Goal: Answer question/provide support

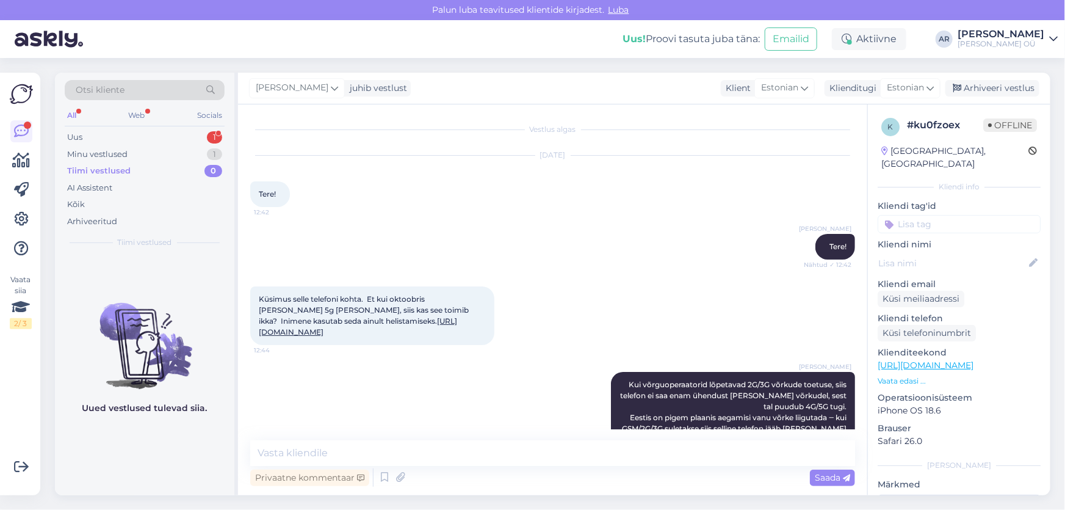
scroll to position [68, 0]
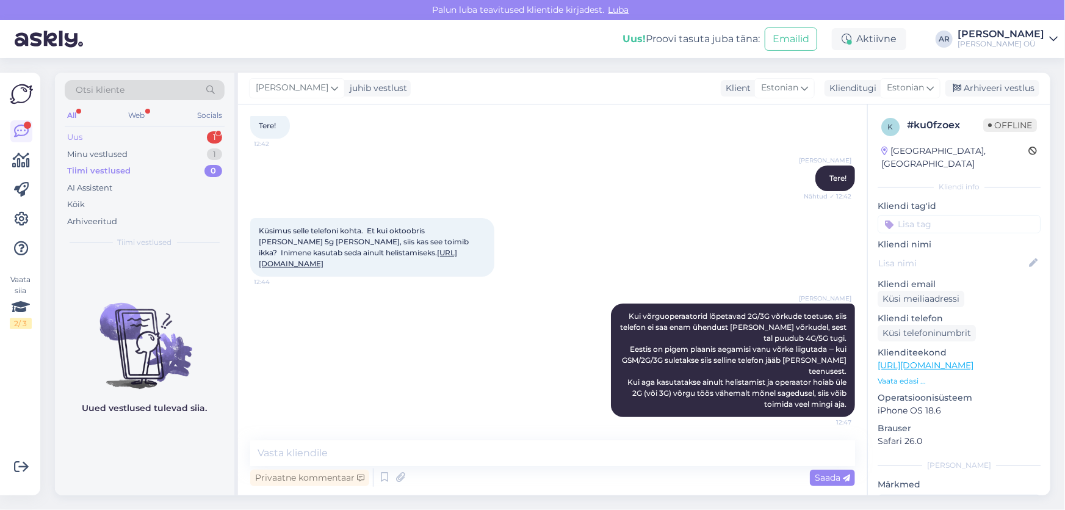
click at [179, 130] on div "Uus 1" at bounding box center [145, 137] width 160 height 17
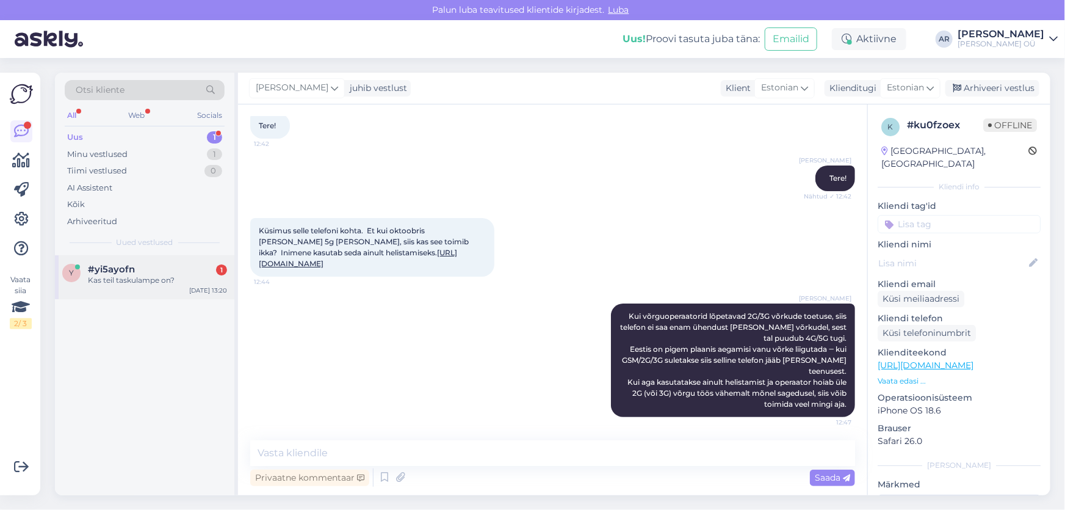
click at [198, 284] on div "Kas teil taskulampe on?" at bounding box center [157, 280] width 139 height 11
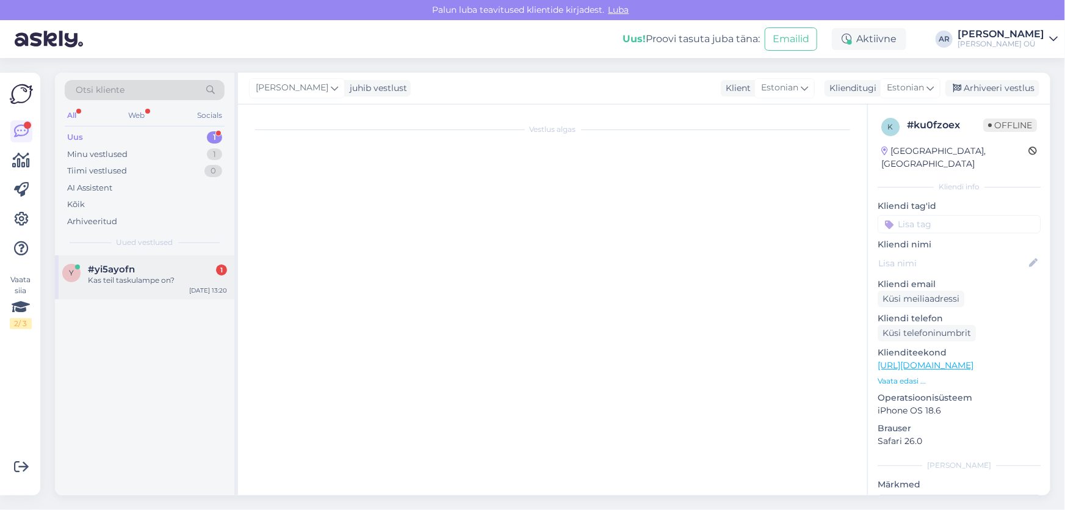
scroll to position [0, 0]
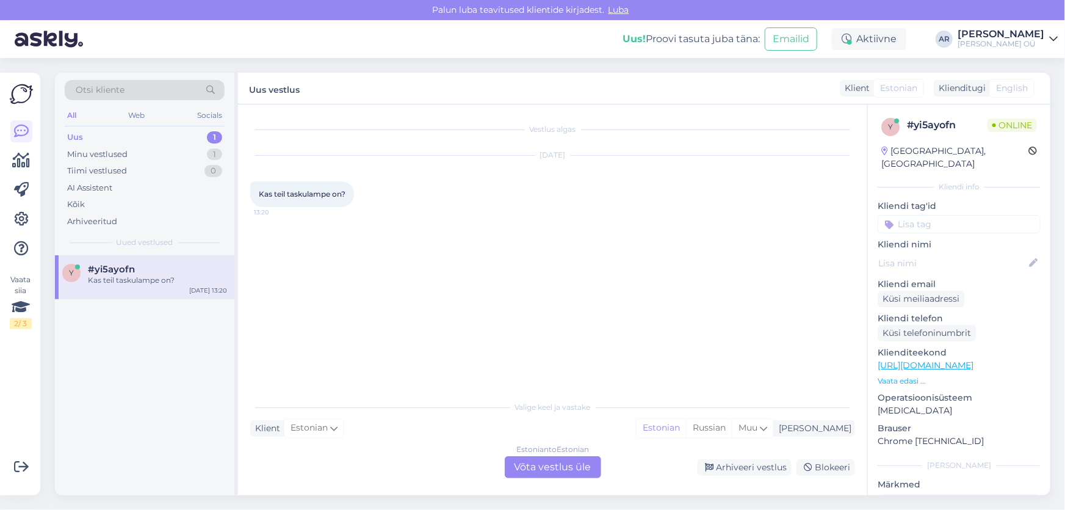
click at [334, 198] on div "Kas teil taskulampe on? 13:20" at bounding box center [302, 194] width 104 height 26
click at [323, 196] on span "Kas teil taskulampe on?" at bounding box center [302, 193] width 87 height 9
click at [334, 193] on span "Kas teil taskulampe on?" at bounding box center [302, 193] width 87 height 9
click at [912, 359] on link "[URL][DOMAIN_NAME]" at bounding box center [926, 364] width 96 height 11
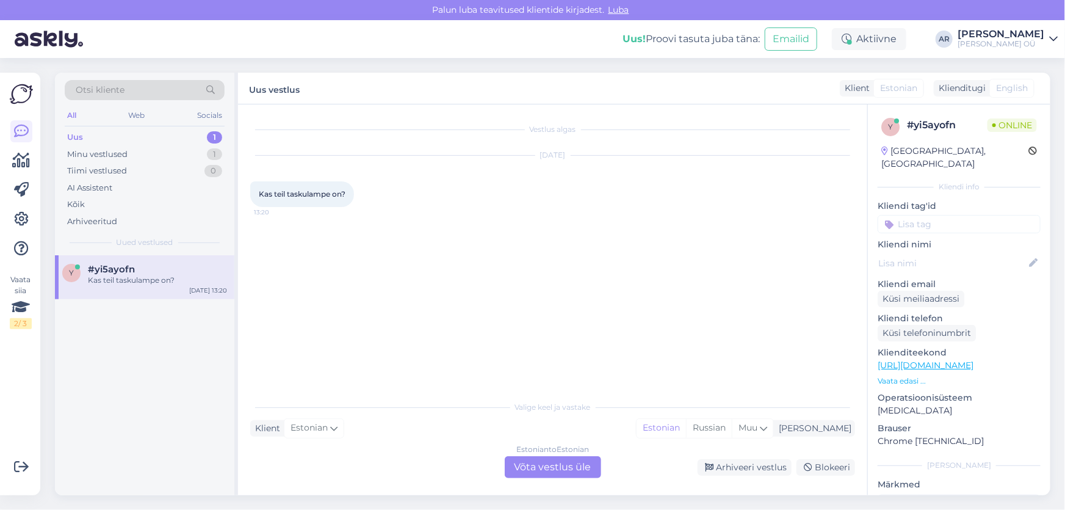
click at [508, 464] on div "Estonian to Estonian Võta vestlus üle" at bounding box center [553, 467] width 96 height 22
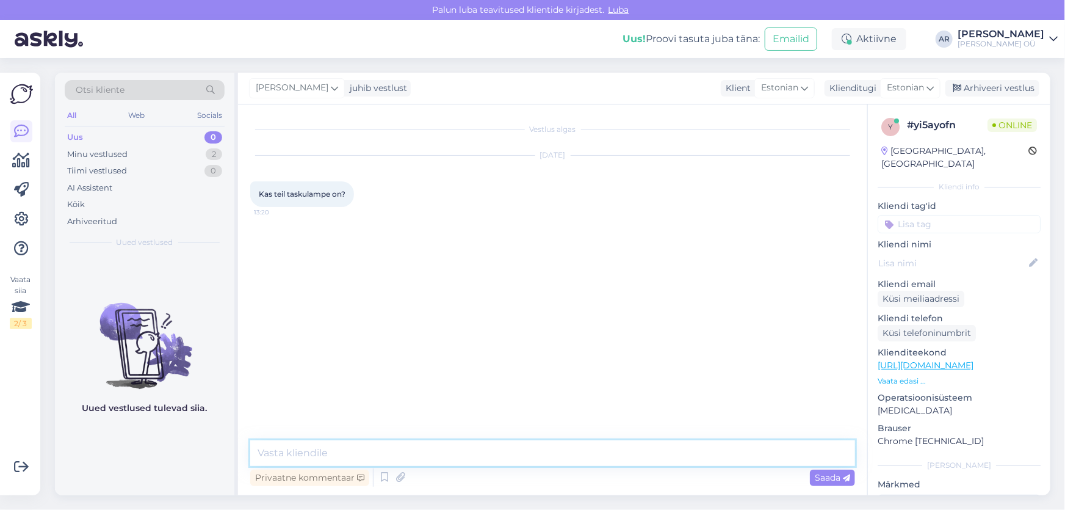
click at [491, 458] on textarea at bounding box center [552, 453] width 605 height 26
type textarea "[PERSON_NAME]"
type textarea "Tere! Kahjuks ei ole"
drag, startPoint x: 999, startPoint y: 92, endPoint x: 985, endPoint y: 99, distance: 16.7
click at [999, 90] on div "Arhiveeri vestlus" at bounding box center [992, 88] width 94 height 16
